Goal: Transaction & Acquisition: Purchase product/service

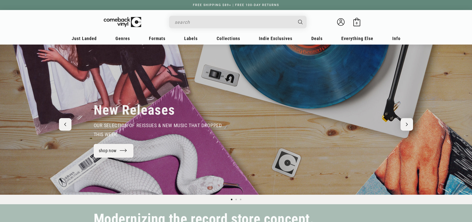
click at [175, 22] on input "Search" at bounding box center [234, 22] width 119 height 10
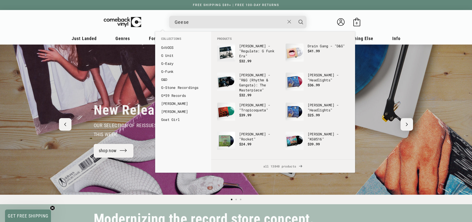
type input "Geese"
click at [295, 16] on button "Search" at bounding box center [301, 22] width 13 height 13
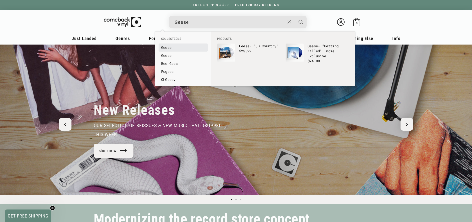
click at [172, 47] on b "Geese" at bounding box center [166, 47] width 11 height 5
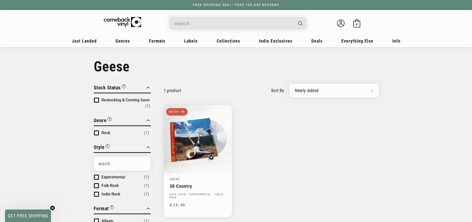
click at [114, 102] on span "Restocking & Coming Soon" at bounding box center [126, 100] width 48 height 5
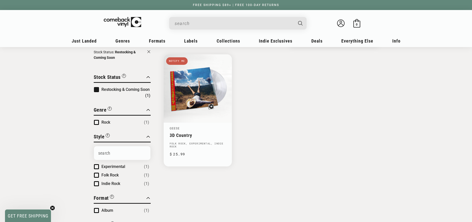
scroll to position [75, 0]
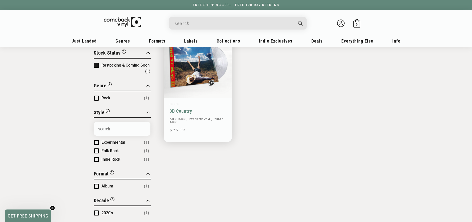
click at [170, 114] on link "3D Country" at bounding box center [198, 110] width 56 height 5
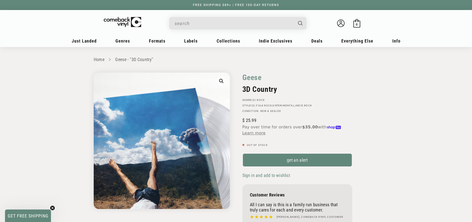
scroll to position [25, 0]
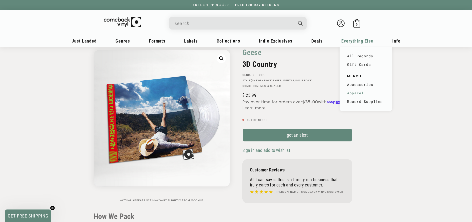
click at [385, 97] on link "Apparel" at bounding box center [366, 93] width 38 height 9
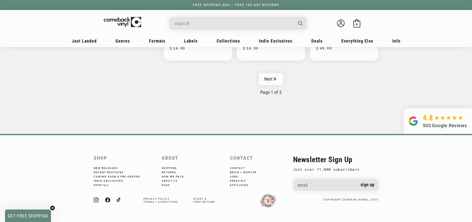
scroll to position [866, 0]
click at [276, 85] on link "Next" at bounding box center [271, 79] width 25 height 12
